Goal: Find specific page/section: Find specific page/section

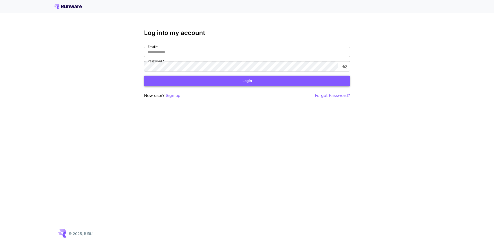
type input "**********"
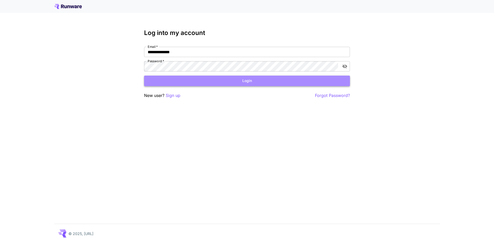
click at [324, 77] on button "Login" at bounding box center [247, 81] width 206 height 11
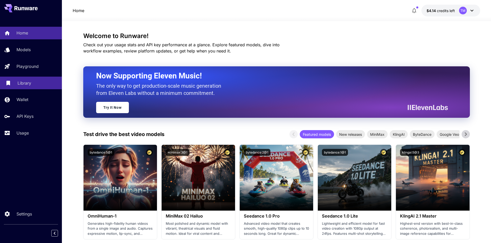
click at [29, 86] on p "Library" at bounding box center [25, 83] width 14 height 6
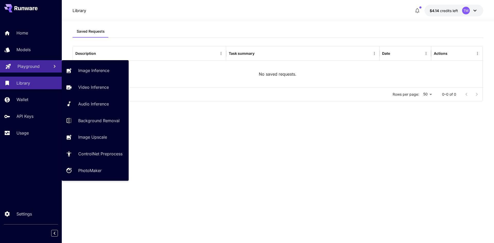
click at [33, 61] on link "Playground" at bounding box center [31, 66] width 62 height 13
